Goal: Task Accomplishment & Management: Manage account settings

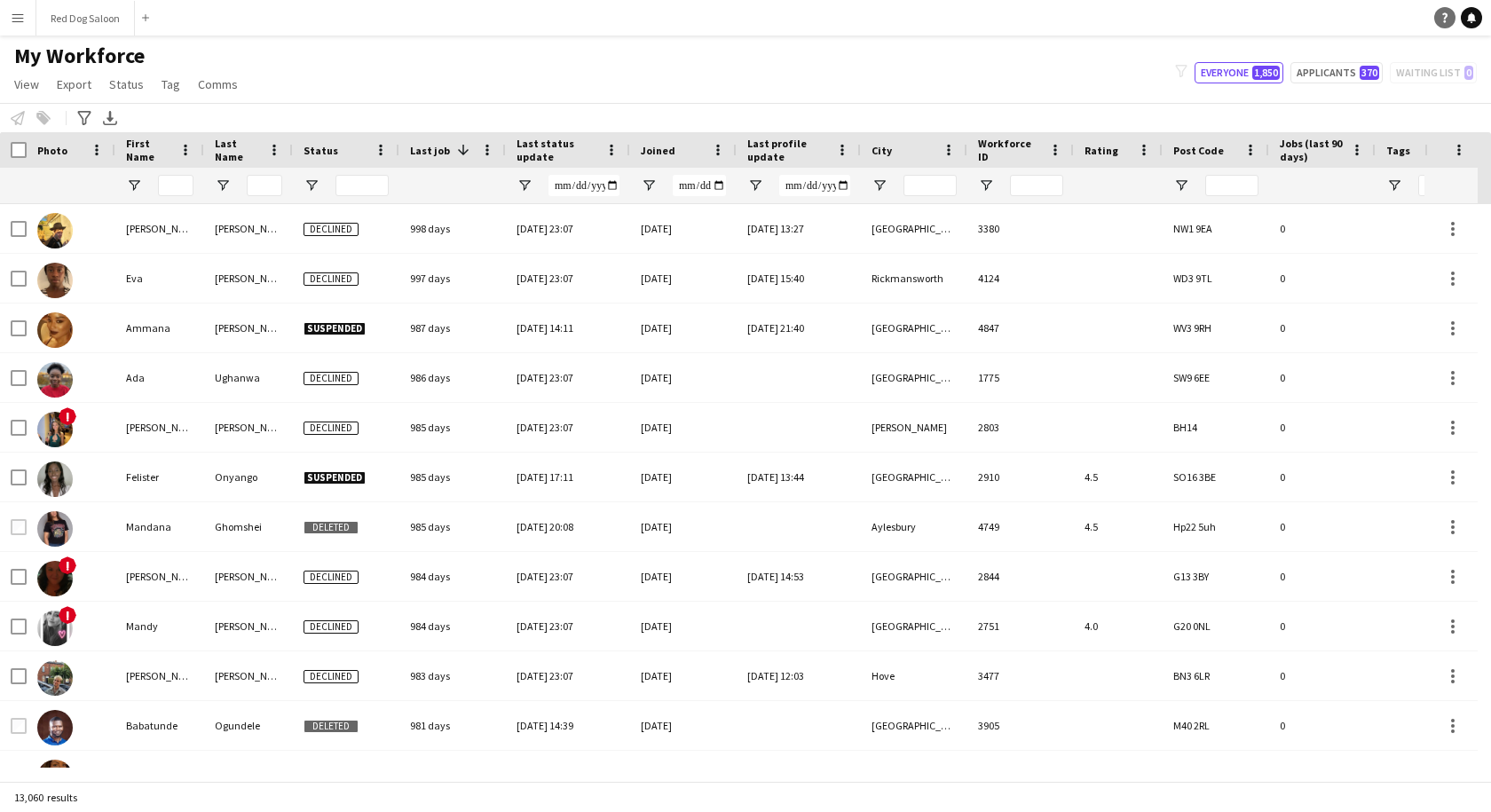
click at [1441, 21] on icon "Help" at bounding box center [1444, 17] width 10 height 10
click at [21, 24] on app-icon "Menu" at bounding box center [17, 17] width 14 height 14
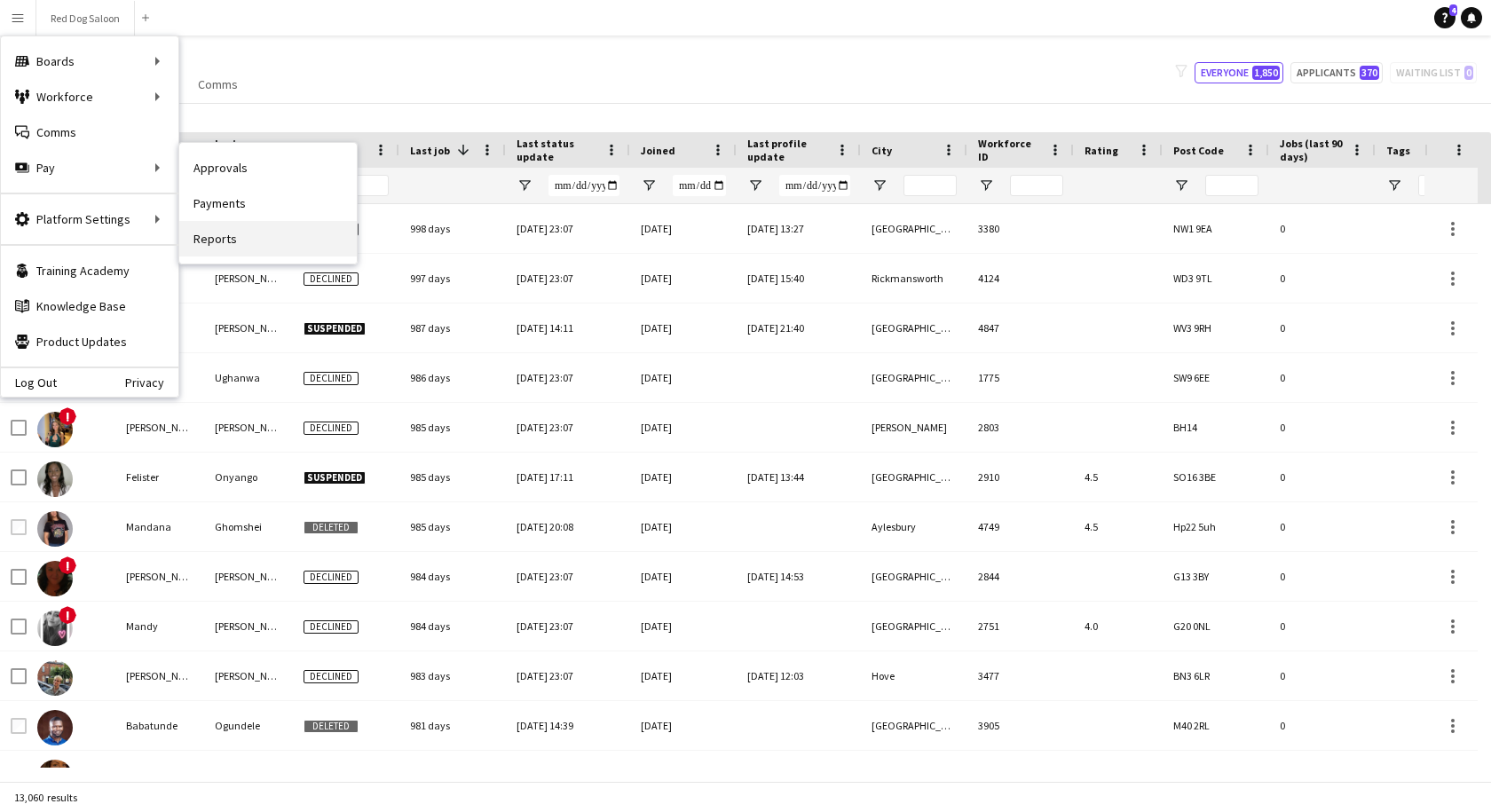
click at [232, 244] on link "Reports" at bounding box center [267, 239] width 177 height 36
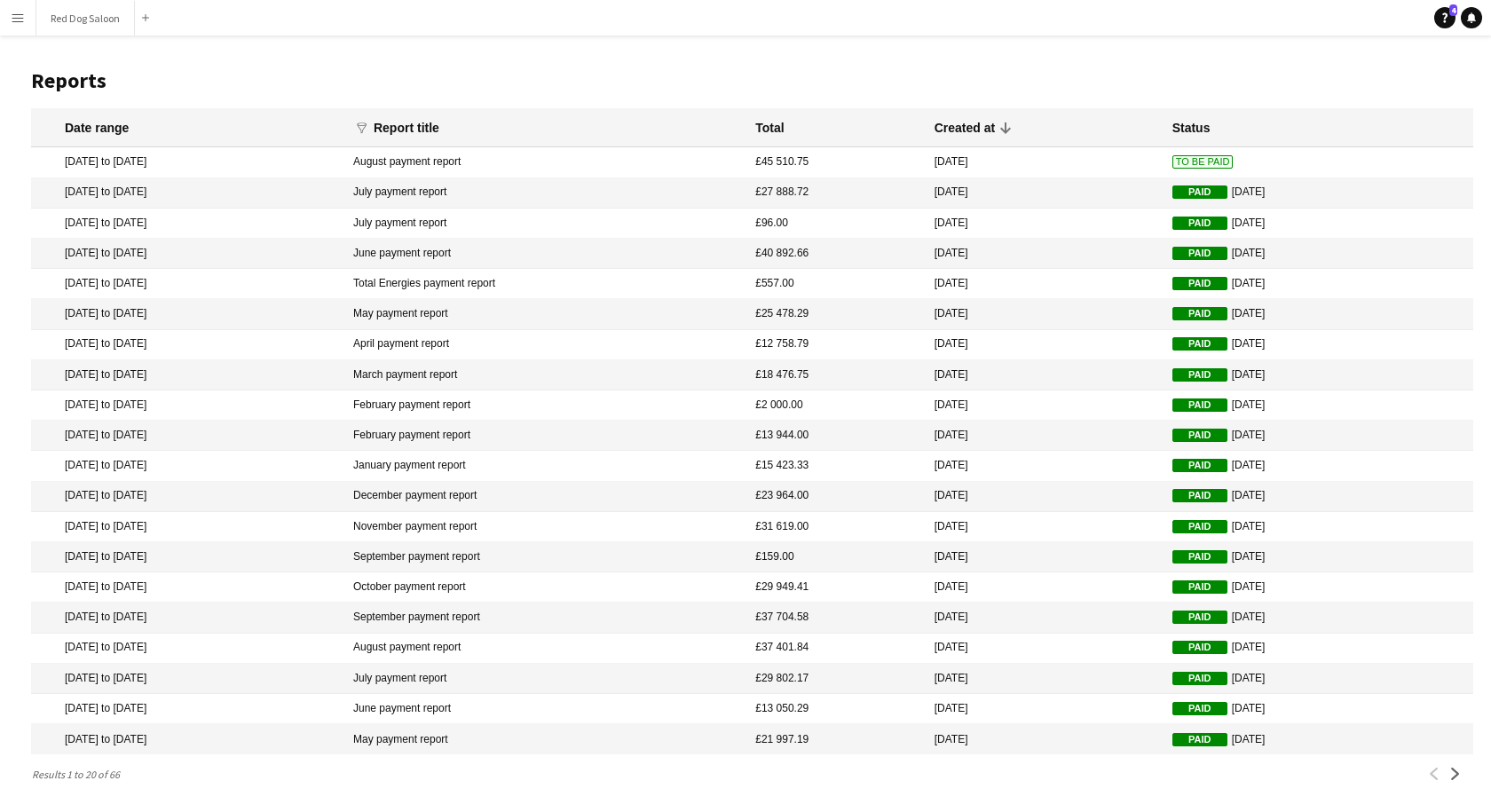
click at [1172, 165] on span "To Be Paid" at bounding box center [1202, 162] width 61 height 13
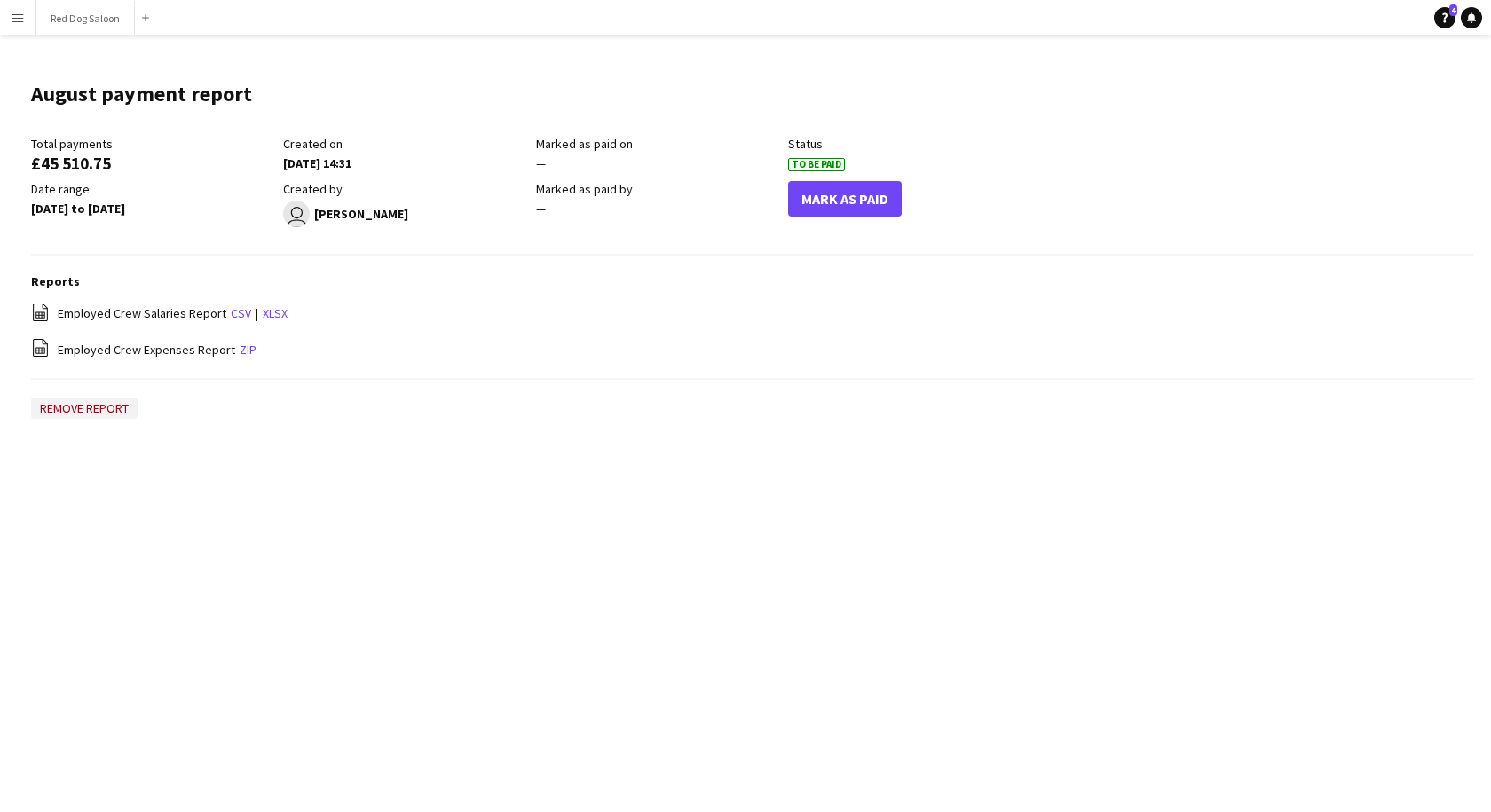
click at [90, 408] on button "Remove report" at bounding box center [84, 408] width 107 height 22
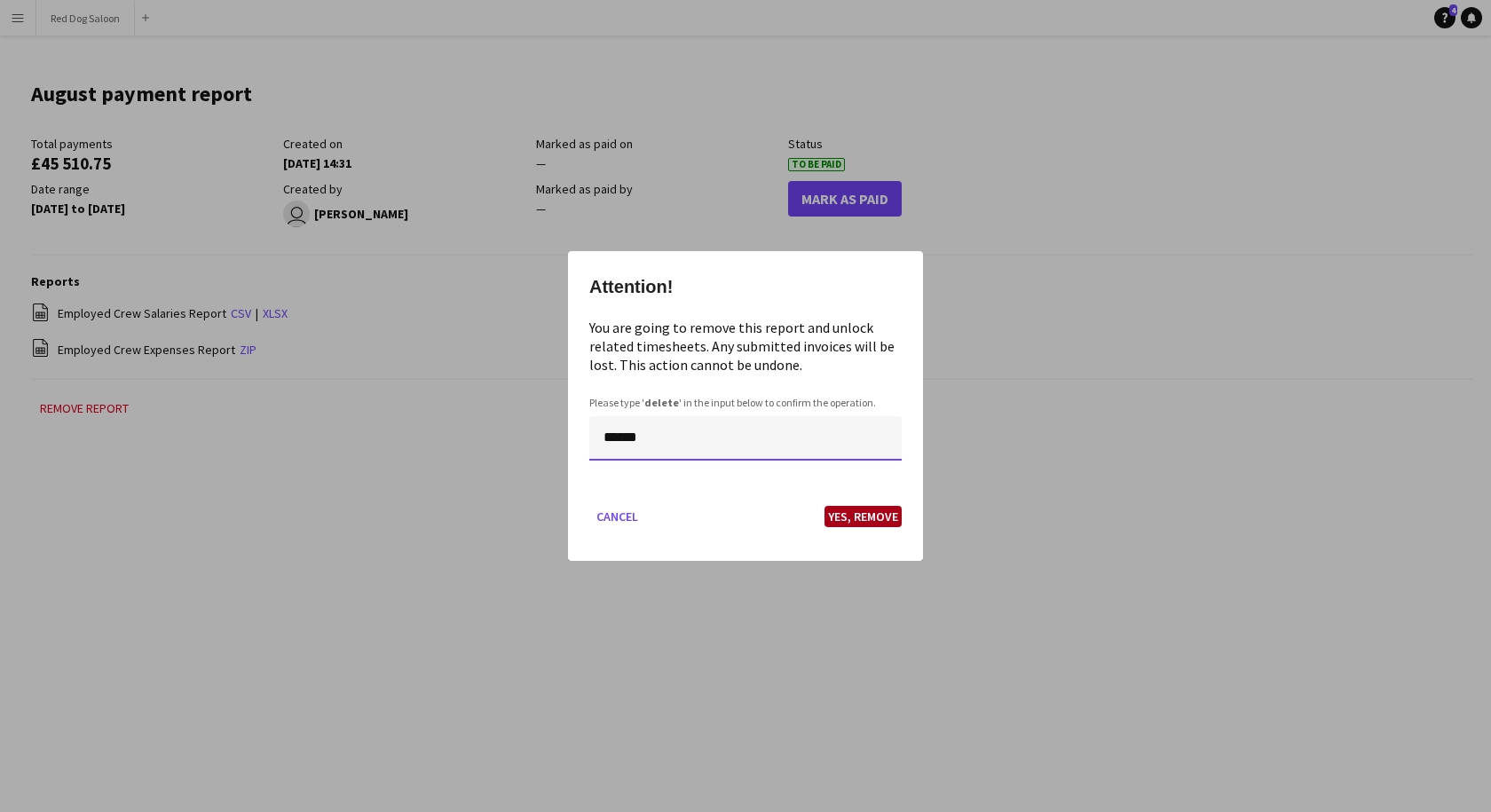
type input "******"
click at [844, 515] on button "Yes, Remove" at bounding box center [863, 516] width 77 height 22
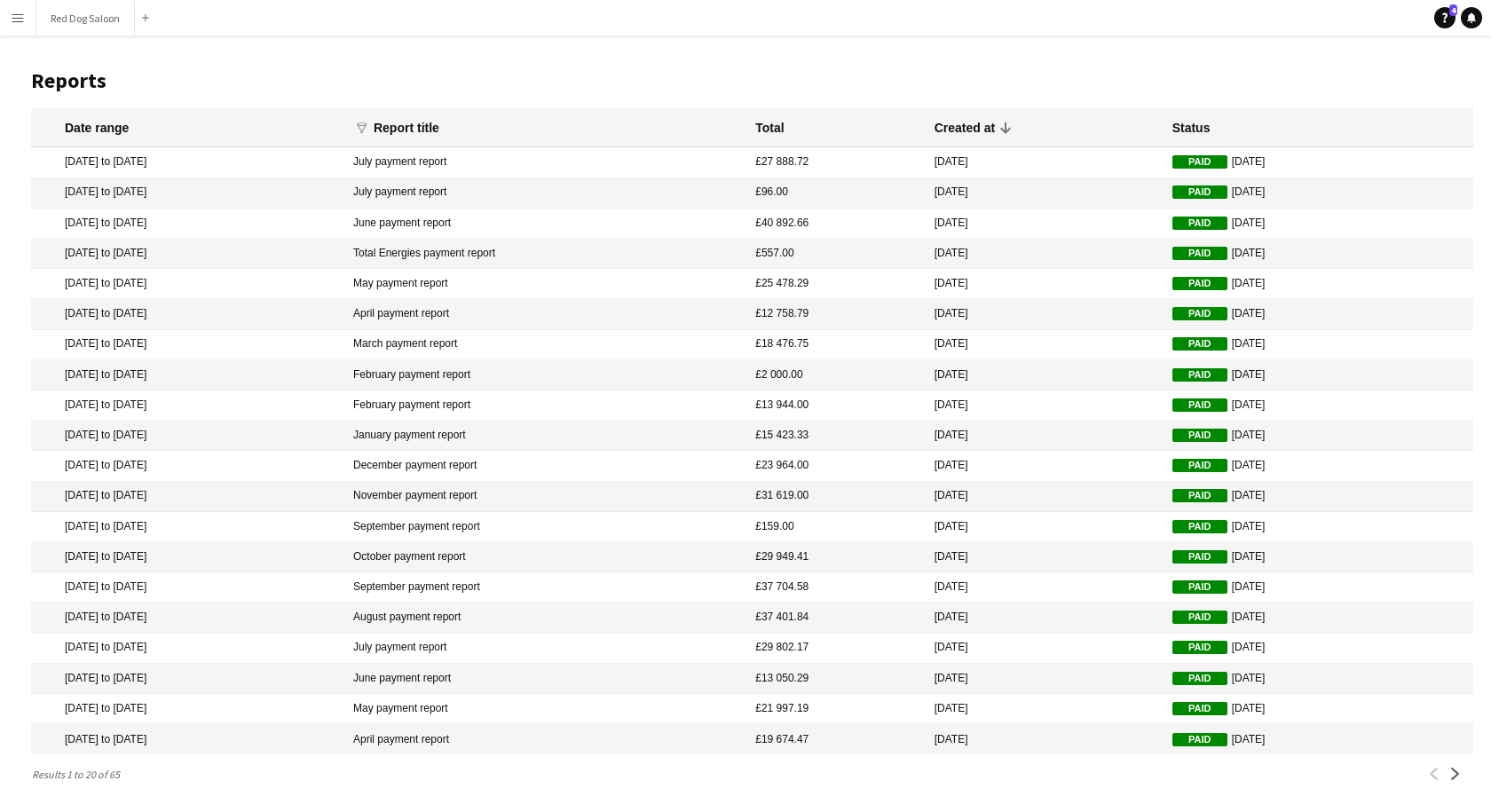
click at [25, 18] on button "Menu" at bounding box center [18, 18] width 36 height 36
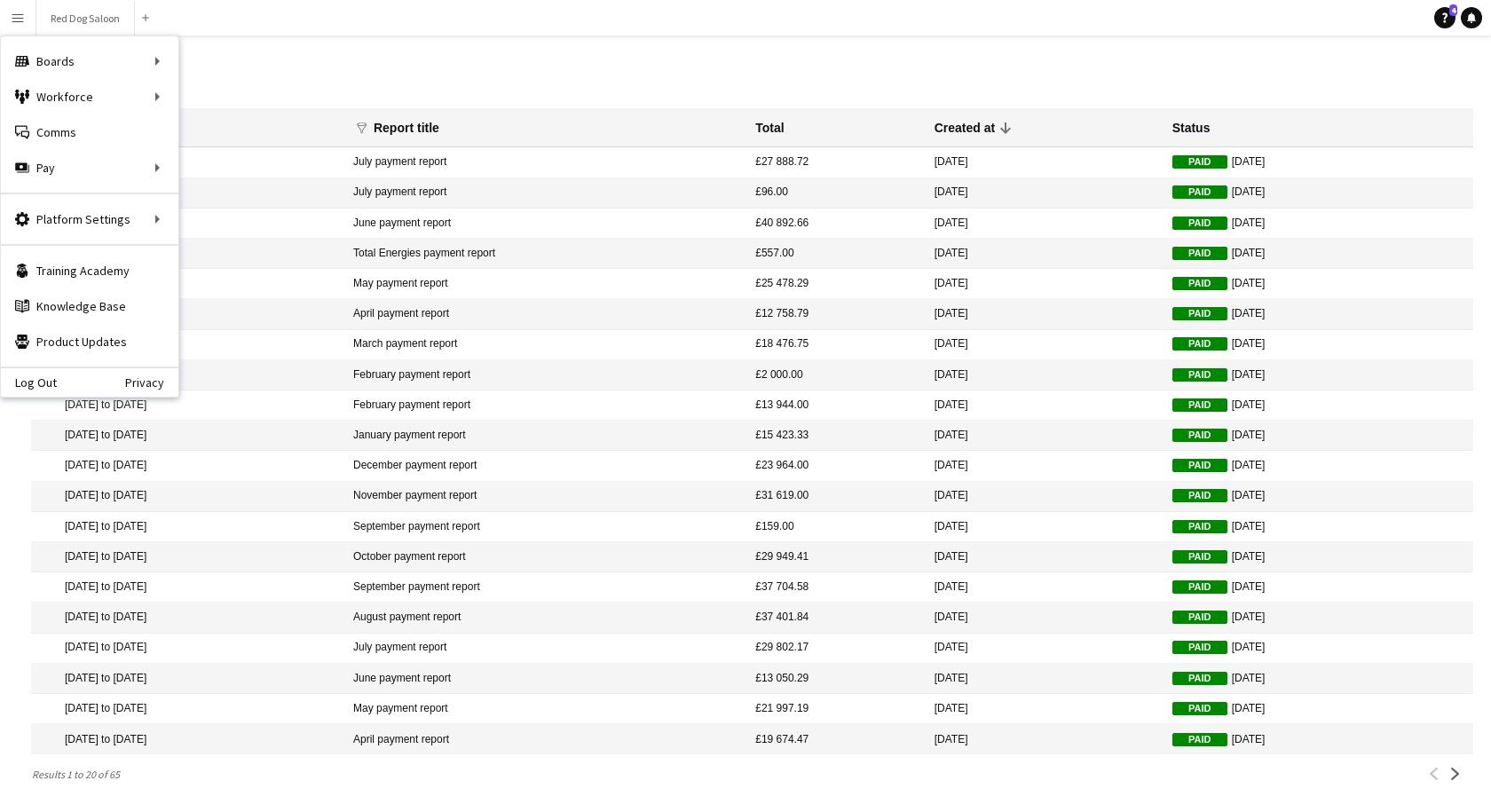
click at [1029, 93] on h1 "Reports" at bounding box center [752, 81] width 1442 height 26
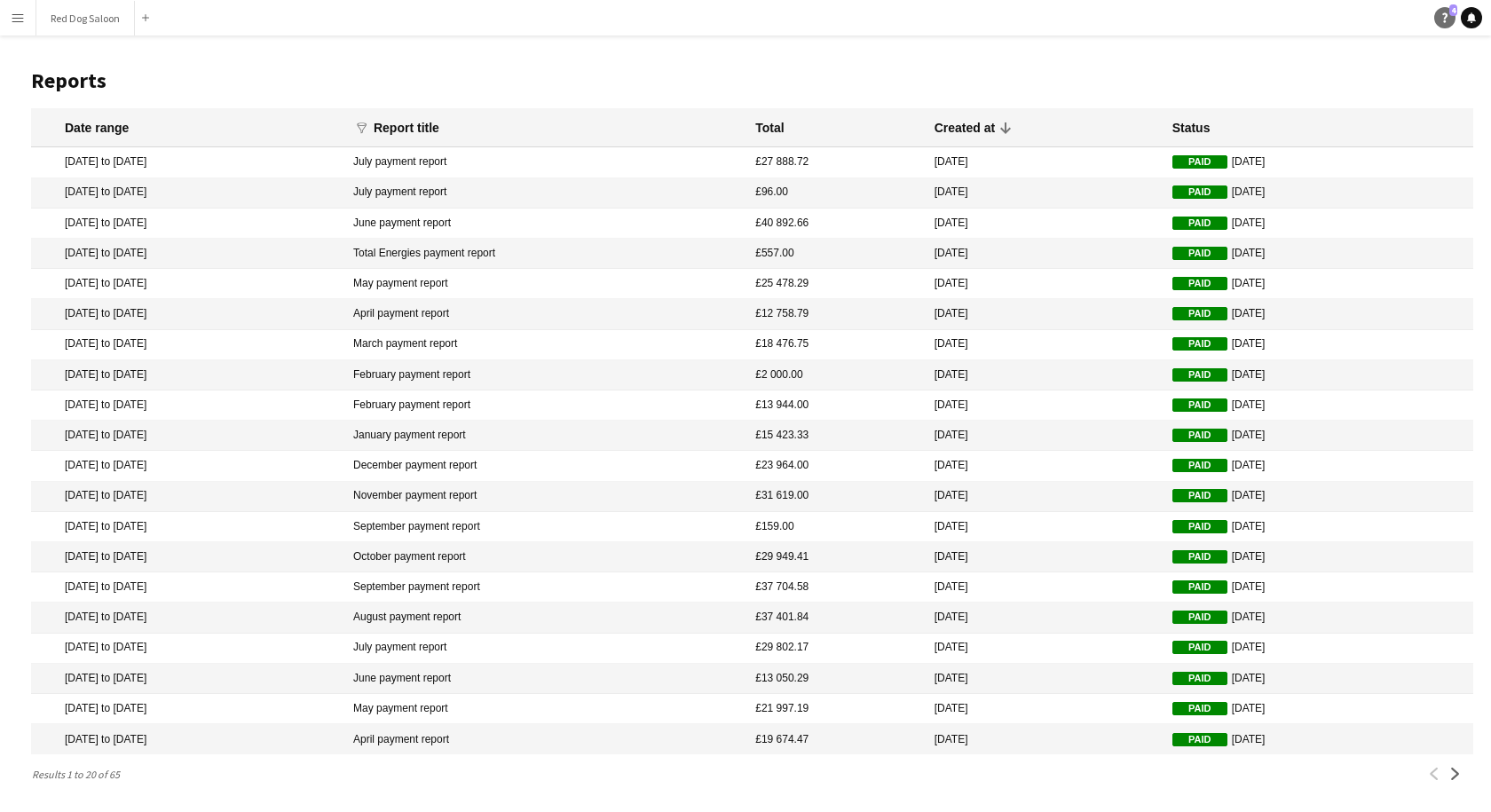
click at [1446, 13] on icon at bounding box center [1445, 18] width 6 height 9
click at [227, 57] on header "Reports" at bounding box center [752, 81] width 1442 height 55
click at [1441, 12] on icon "Help" at bounding box center [1444, 17] width 10 height 10
